Goal: Ask a question

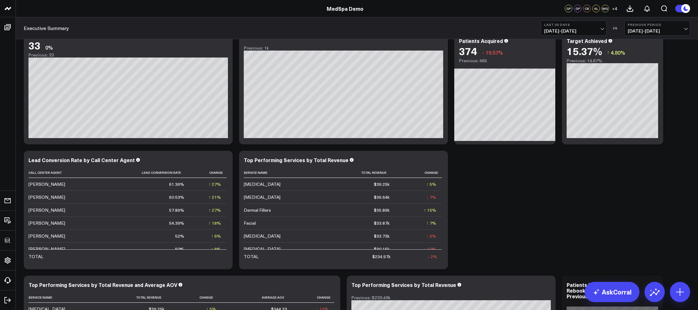
scroll to position [1149, 0]
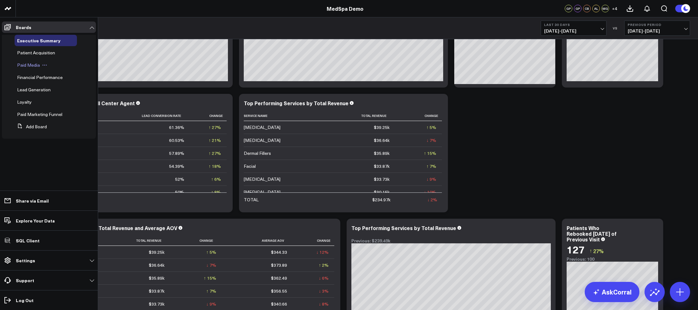
click at [26, 63] on span "Paid Media" at bounding box center [28, 65] width 23 height 6
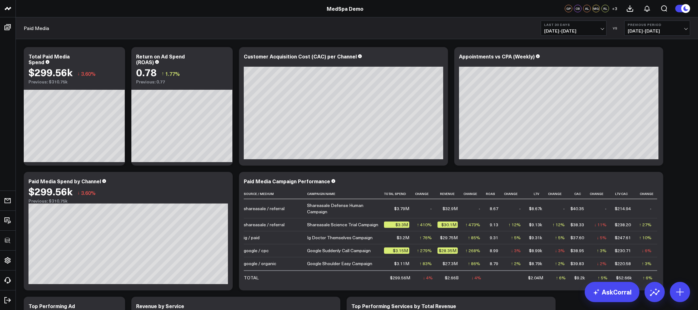
scroll to position [5, 0]
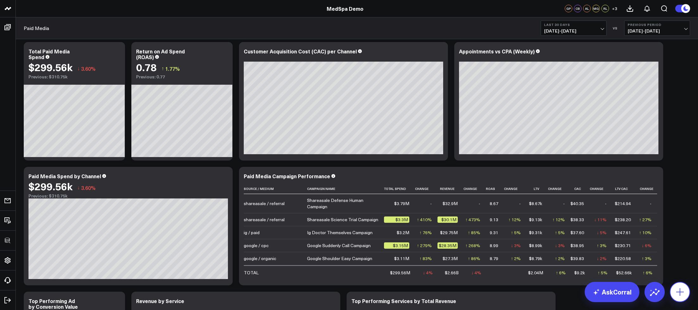
click at [668, 296] on icon at bounding box center [680, 292] width 10 height 10
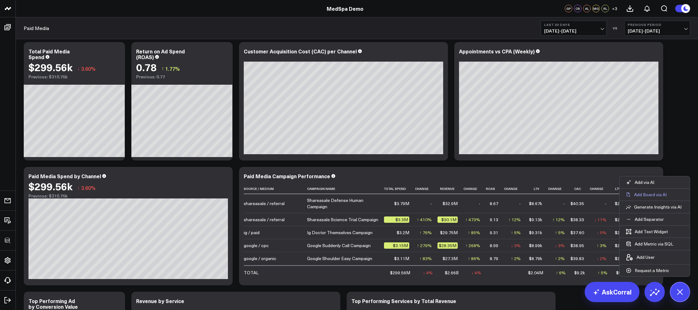
click at [665, 198] on p "Add Board via AI" at bounding box center [650, 195] width 33 height 6
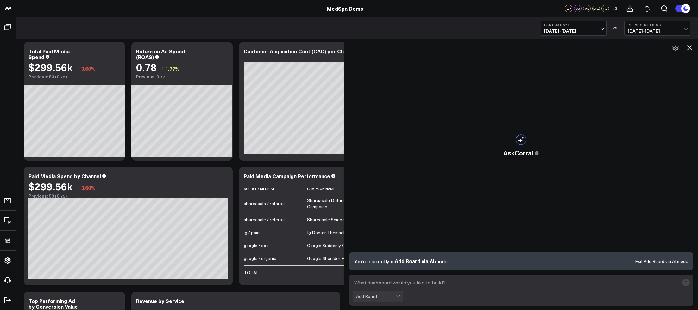
click at [452, 284] on textarea at bounding box center [515, 282] width 327 height 11
type textarea "Create me a board showcasing our paid media efforts focusing on LTV"
click at [668, 48] on icon at bounding box center [689, 48] width 8 height 8
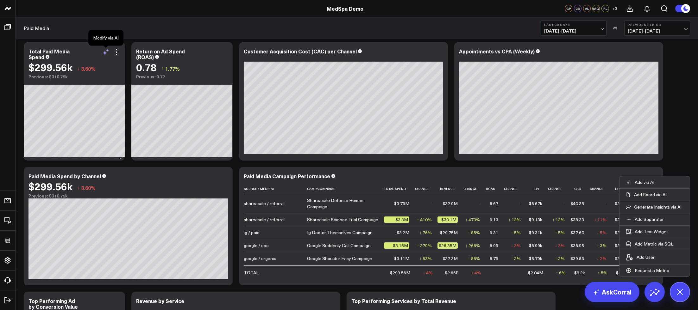
click at [104, 53] on icon at bounding box center [105, 53] width 5 height 5
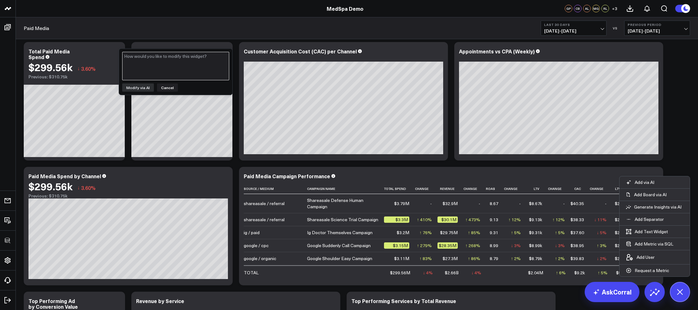
click at [155, 62] on textarea at bounding box center [175, 66] width 107 height 28
click at [168, 87] on button "Cancel" at bounding box center [167, 88] width 21 height 8
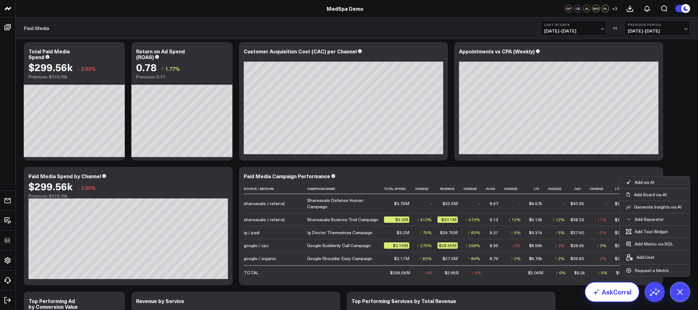
click at [602, 294] on link "AskCorral" at bounding box center [611, 292] width 55 height 20
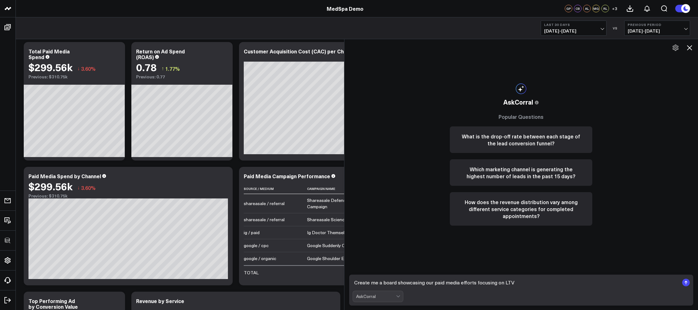
click at [517, 284] on textarea "Create me a board showcasing our paid media efforts focusing on LTV" at bounding box center [515, 282] width 327 height 11
click at [494, 139] on button "What is the drop-off rate between each stage of the lead conversion funnel?" at bounding box center [521, 140] width 142 height 27
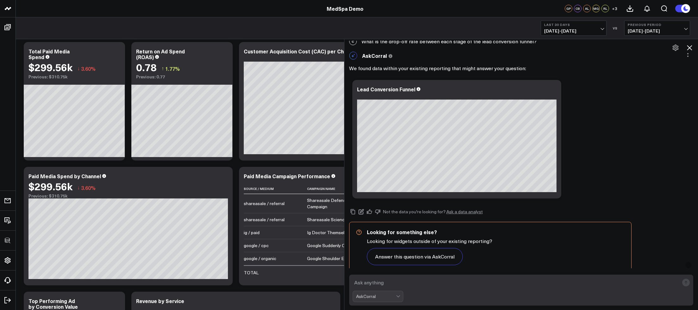
scroll to position [5, 0]
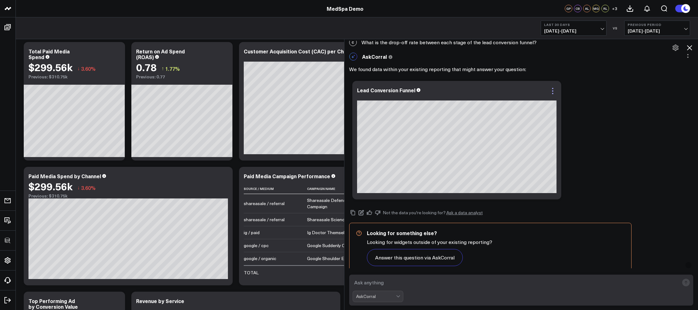
click at [551, 89] on icon at bounding box center [553, 91] width 8 height 8
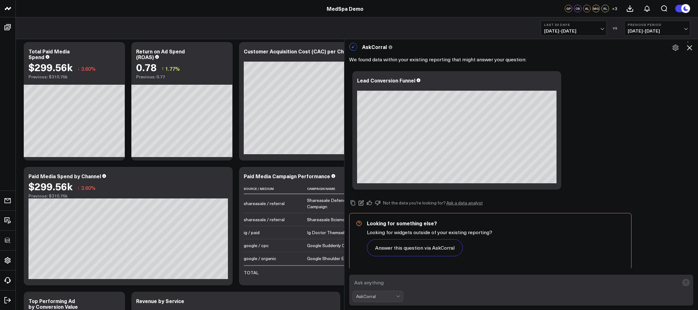
click at [613, 124] on div "Ask support Change chart to Fuel Gauge Fuel Gauge w/o Comparison Comparison Bar…" at bounding box center [521, 130] width 344 height 125
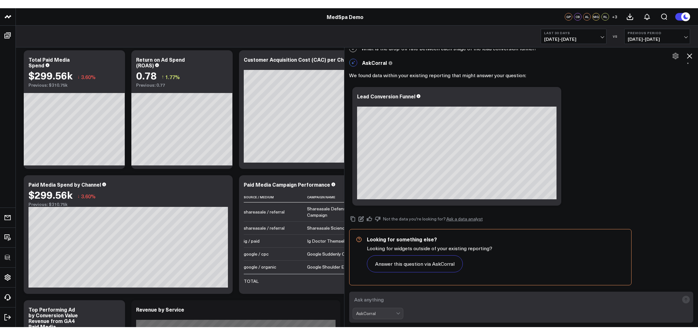
scroll to position [0, 0]
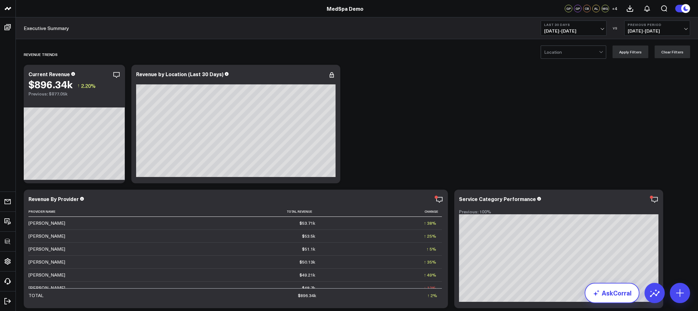
click at [622, 292] on link "AskCorral" at bounding box center [611, 293] width 55 height 20
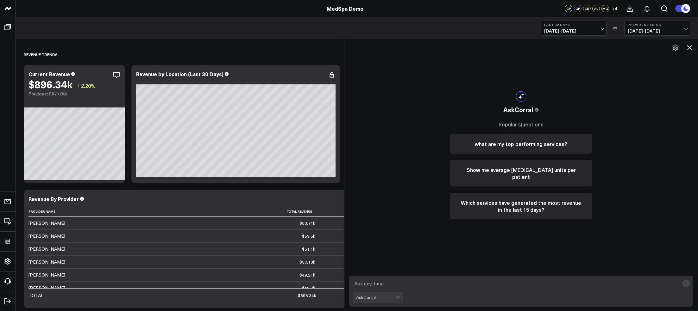
click at [545, 284] on textarea at bounding box center [515, 283] width 327 height 11
type textarea "show me all the leads in the last 30 days"
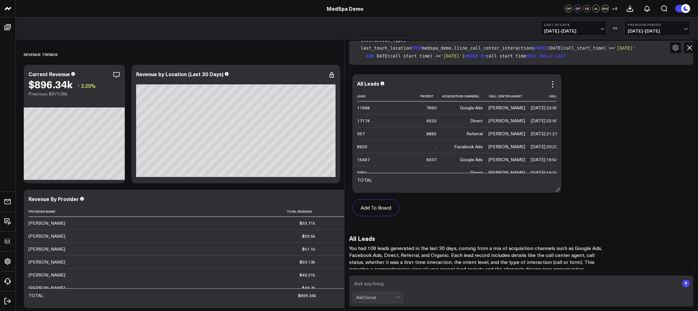
scroll to position [177, 0]
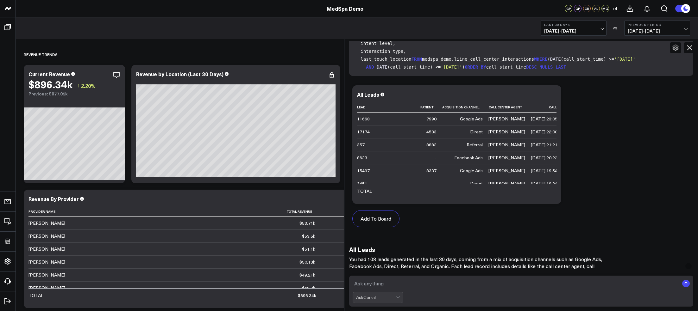
click at [692, 48] on icon at bounding box center [689, 48] width 8 height 8
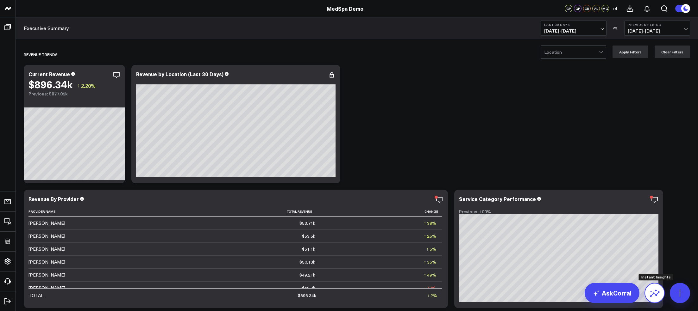
click at [652, 294] on icon at bounding box center [655, 294] width 10 height 6
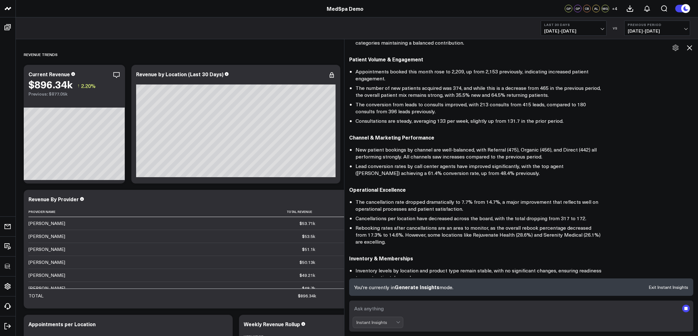
scroll to position [158, 0]
